Goal: Information Seeking & Learning: Learn about a topic

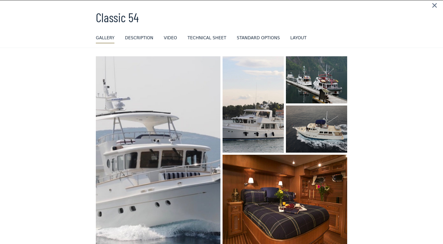
scroll to position [15, 0]
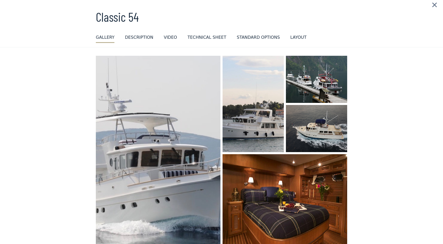
click at [291, 37] on div "layout" at bounding box center [299, 37] width 16 height 6
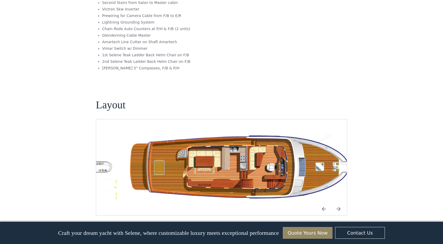
scroll to position [855, 0]
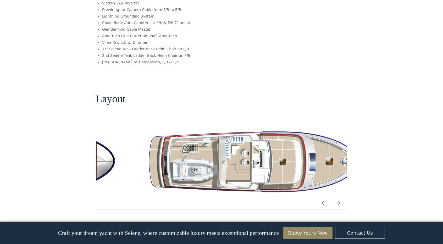
click at [320, 197] on img "Previous slide" at bounding box center [324, 203] width 13 height 13
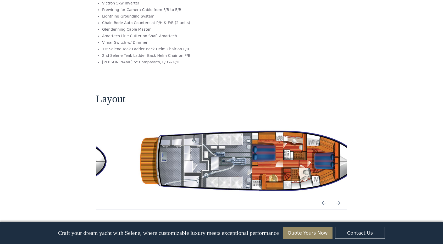
click at [320, 197] on img "Previous slide" at bounding box center [324, 203] width 13 height 13
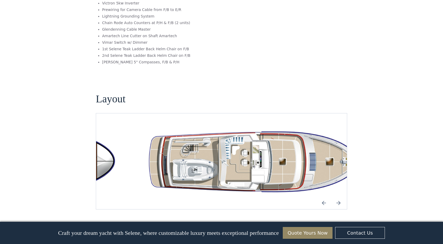
click at [320, 197] on img "Previous slide" at bounding box center [324, 203] width 13 height 13
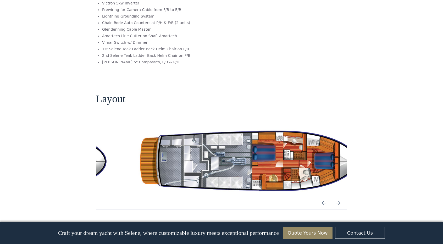
click at [320, 197] on img "Previous slide" at bounding box center [324, 203] width 13 height 13
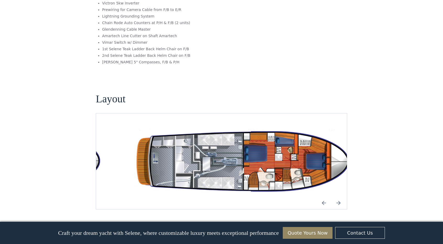
click at [320, 197] on img "Previous slide" at bounding box center [324, 203] width 13 height 13
click at [321, 197] on img "Previous slide" at bounding box center [324, 203] width 13 height 13
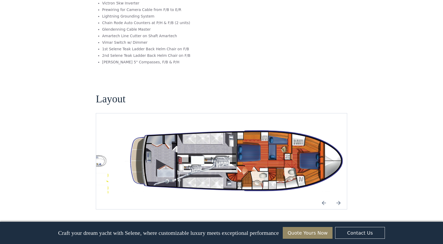
click at [337, 197] on img "Next slide" at bounding box center [339, 203] width 13 height 13
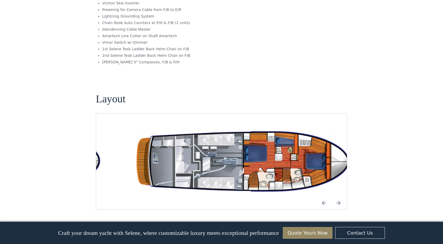
click at [325, 197] on img "Previous slide" at bounding box center [324, 203] width 13 height 13
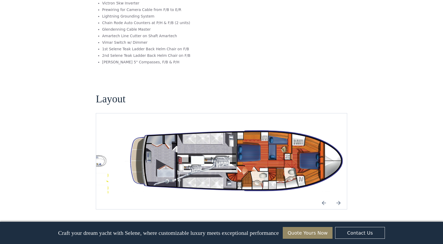
click at [273, 153] on img "open lightbox" at bounding box center [238, 161] width 243 height 71
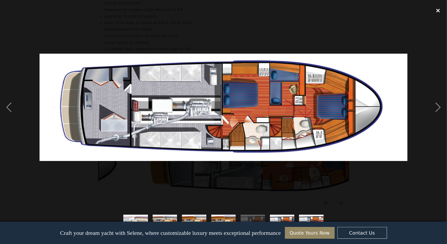
click at [439, 11] on div "close lightbox" at bounding box center [438, 11] width 18 height 12
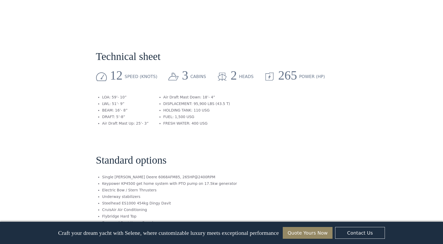
scroll to position [612, 0]
